Goal: Task Accomplishment & Management: Manage account settings

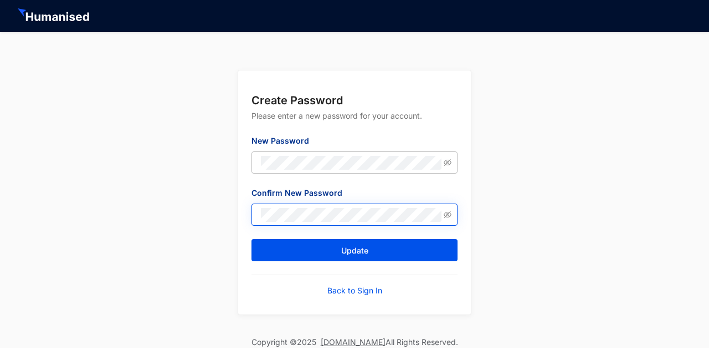
click at [443, 214] on span at bounding box center [354, 214] width 206 height 22
click at [444, 221] on span at bounding box center [448, 214] width 8 height 13
click at [444, 210] on span at bounding box center [354, 214] width 206 height 22
click at [446, 209] on span at bounding box center [448, 214] width 8 height 13
click at [447, 212] on icon "eye-invisible" at bounding box center [448, 214] width 8 height 8
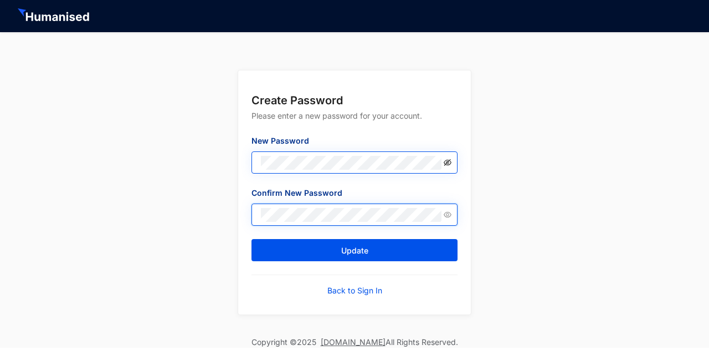
click at [447, 158] on icon "eye-invisible" at bounding box center [448, 162] width 8 height 8
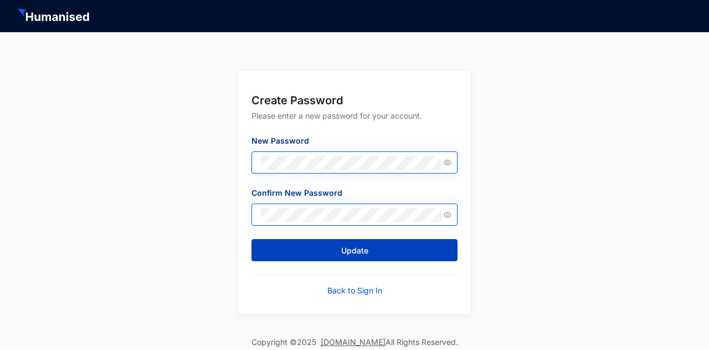
click at [408, 250] on button "Update" at bounding box center [354, 250] width 206 height 22
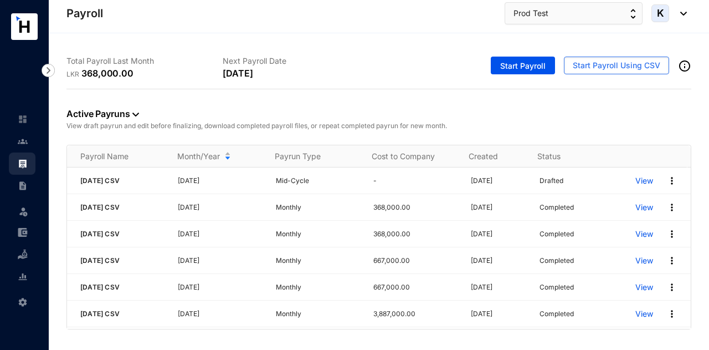
click at [25, 188] on img at bounding box center [23, 186] width 10 height 10
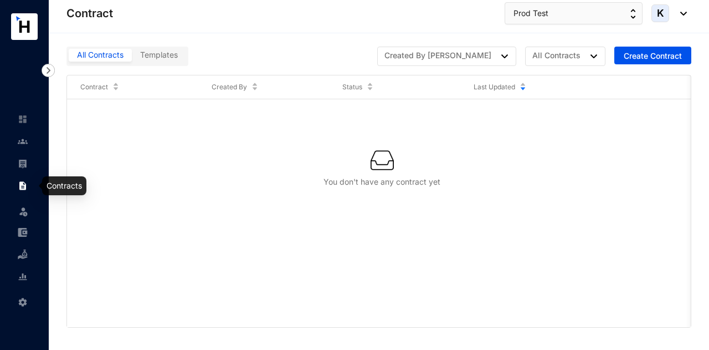
click at [27, 210] on img at bounding box center [23, 211] width 11 height 11
click at [53, 219] on div "All Contracts Templates Created By Anyone All Contracts Create Contract Contrac…" at bounding box center [379, 191] width 660 height 316
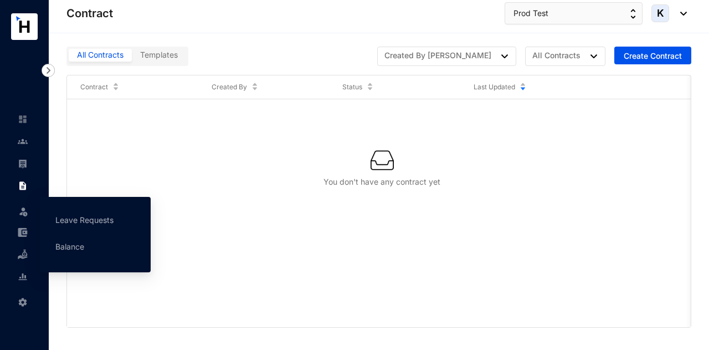
click at [29, 208] on div "Leave" at bounding box center [22, 209] width 27 height 24
click at [59, 215] on link "Leave Requests" at bounding box center [84, 219] width 58 height 9
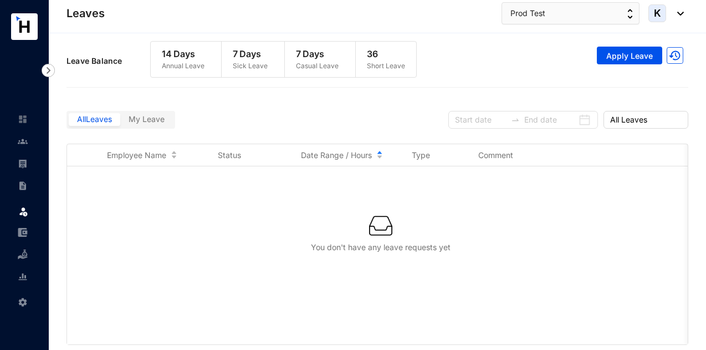
click at [22, 213] on img at bounding box center [23, 211] width 11 height 11
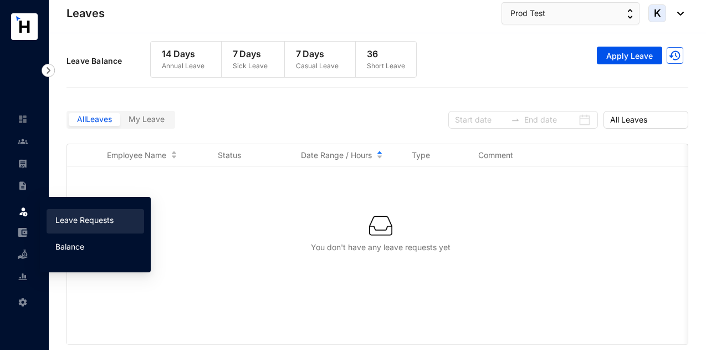
click at [75, 250] on link "Balance" at bounding box center [69, 246] width 29 height 9
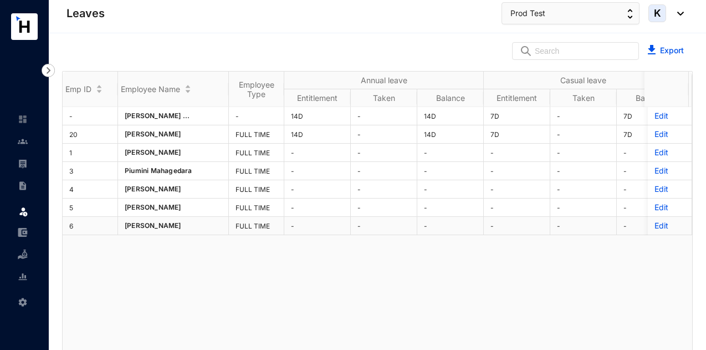
scroll to position [14, 0]
